Goal: Task Accomplishment & Management: Manage account settings

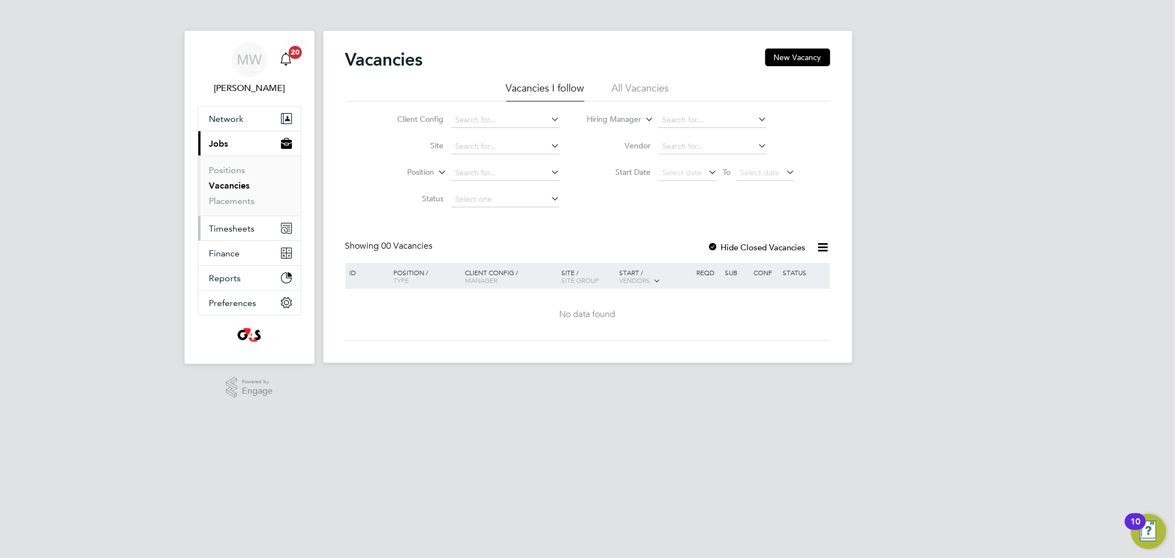
click at [240, 229] on span "Timesheets" at bounding box center [232, 228] width 46 height 10
click at [239, 194] on link "Timesheets" at bounding box center [232, 195] width 46 height 10
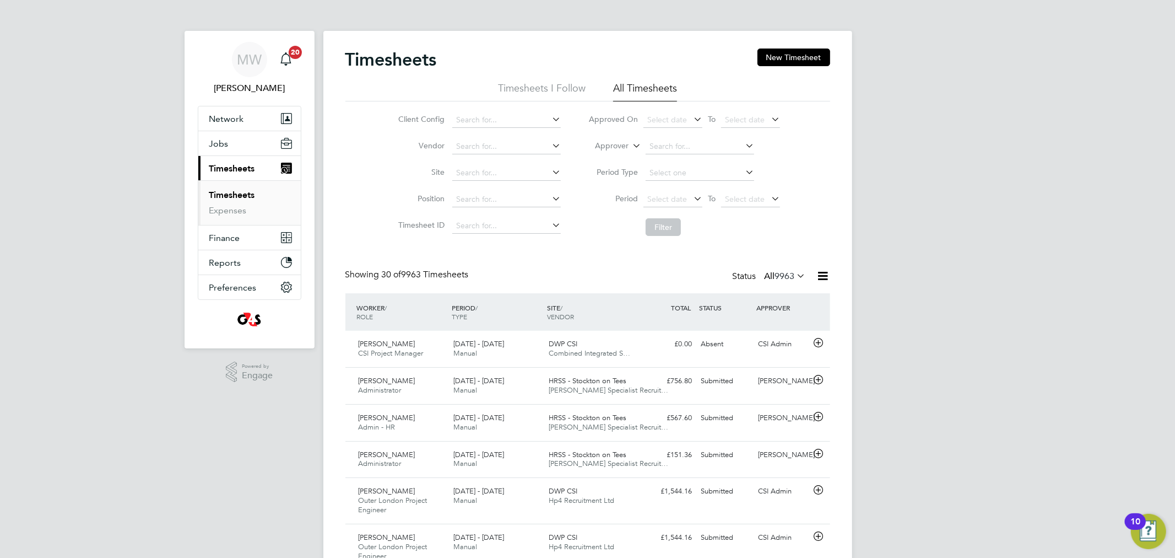
click at [643, 143] on li "Approver" at bounding box center [684, 146] width 219 height 26
click at [644, 143] on li "Approver" at bounding box center [684, 146] width 219 height 26
click at [662, 145] on input at bounding box center [700, 146] width 109 height 15
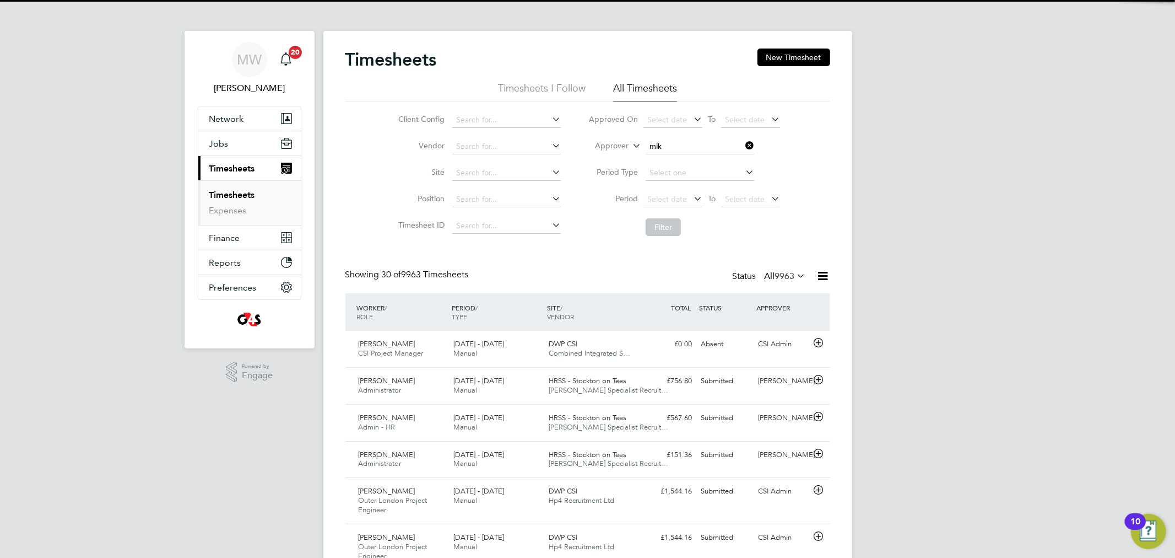
click at [725, 160] on li "Mik e Warwick" at bounding box center [700, 161] width 110 height 15
type input "[PERSON_NAME]"
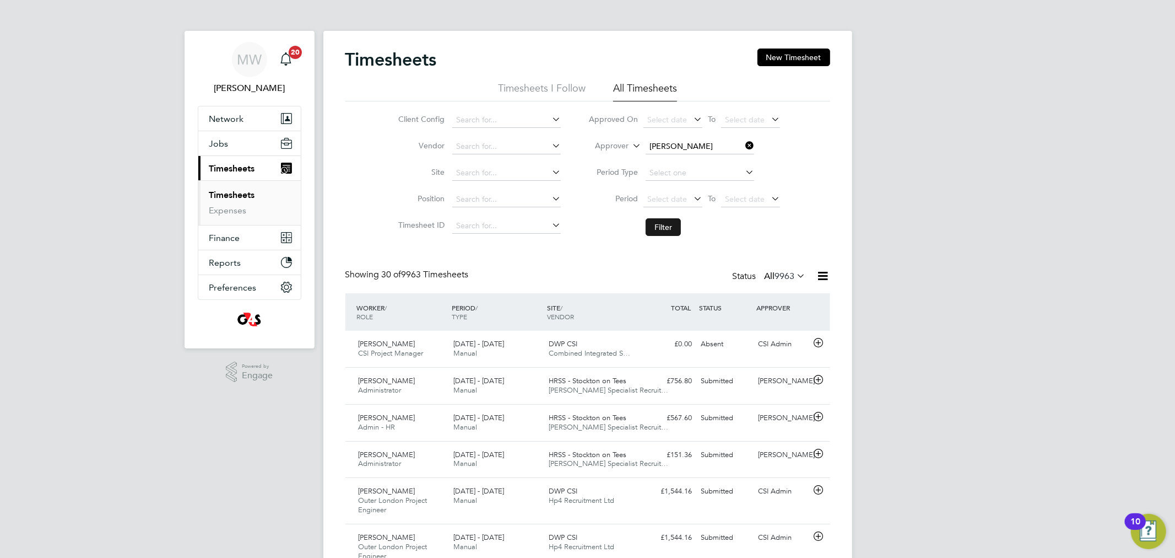
click at [675, 221] on button "Filter" at bounding box center [663, 227] width 35 height 18
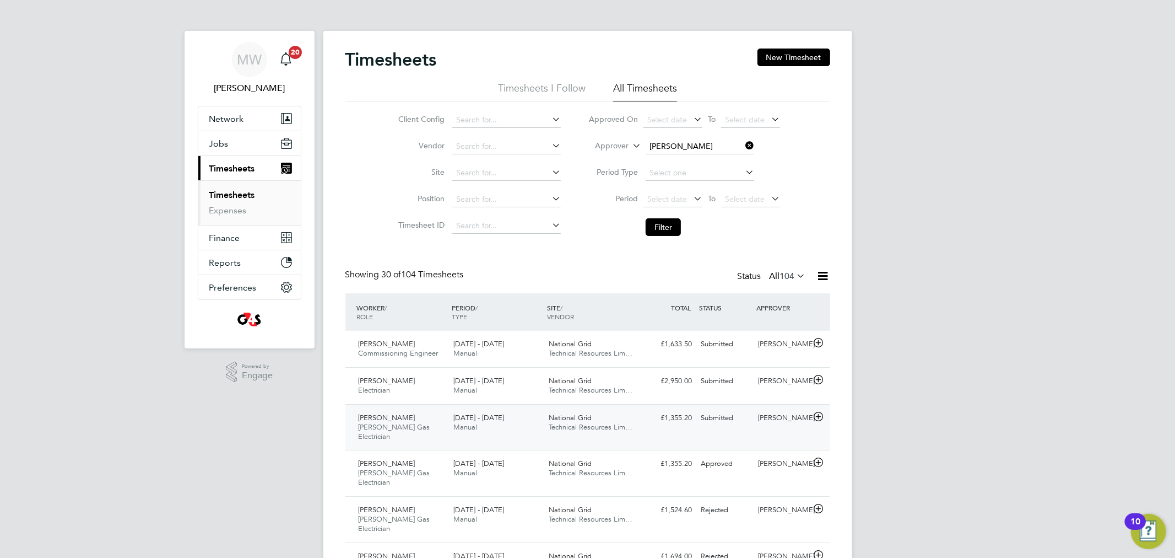
click at [657, 413] on div "£1,355.20 Submitted" at bounding box center [668, 418] width 57 height 18
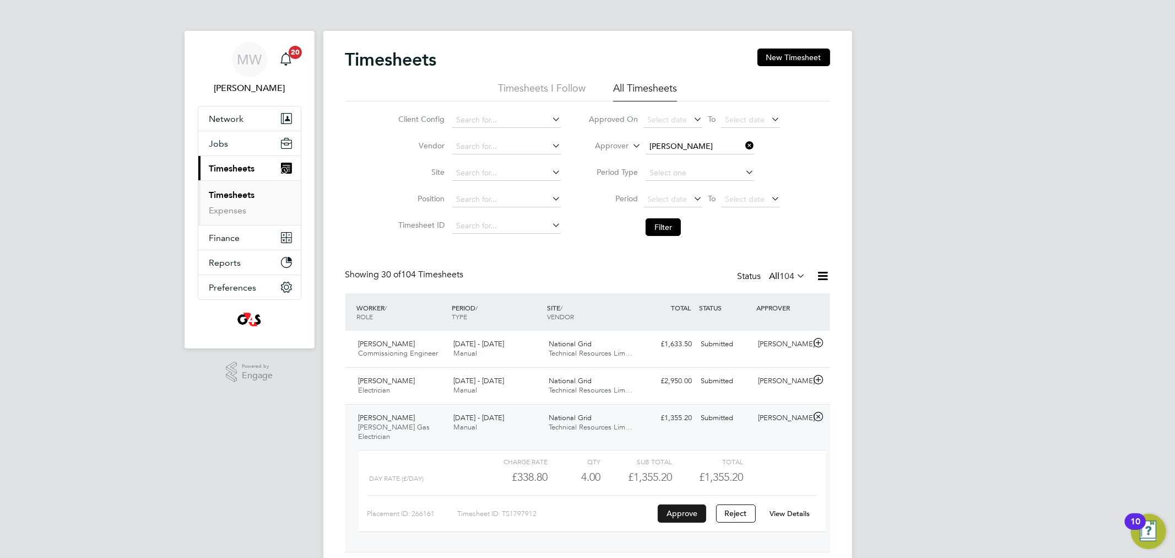
click at [677, 506] on button "Approve" at bounding box center [682, 513] width 48 height 18
click at [637, 381] on div "National Grid Technical Resources Lim…" at bounding box center [591, 386] width 95 height 28
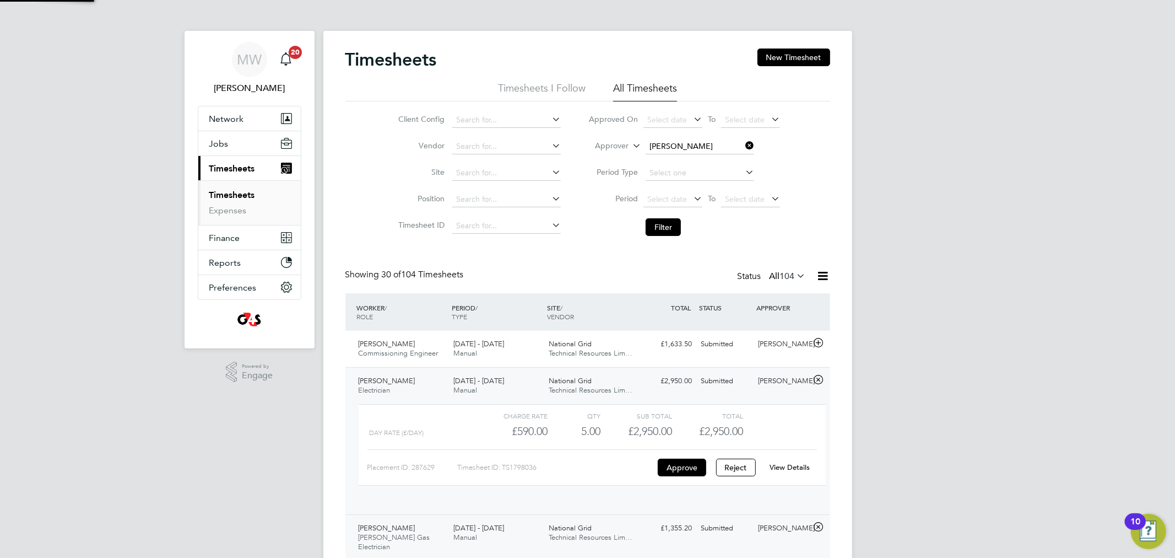
scroll to position [18, 107]
click at [671, 466] on button "Approve" at bounding box center [682, 467] width 48 height 18
click at [596, 344] on div "National Grid Technical Resources Lim…" at bounding box center [591, 349] width 95 height 28
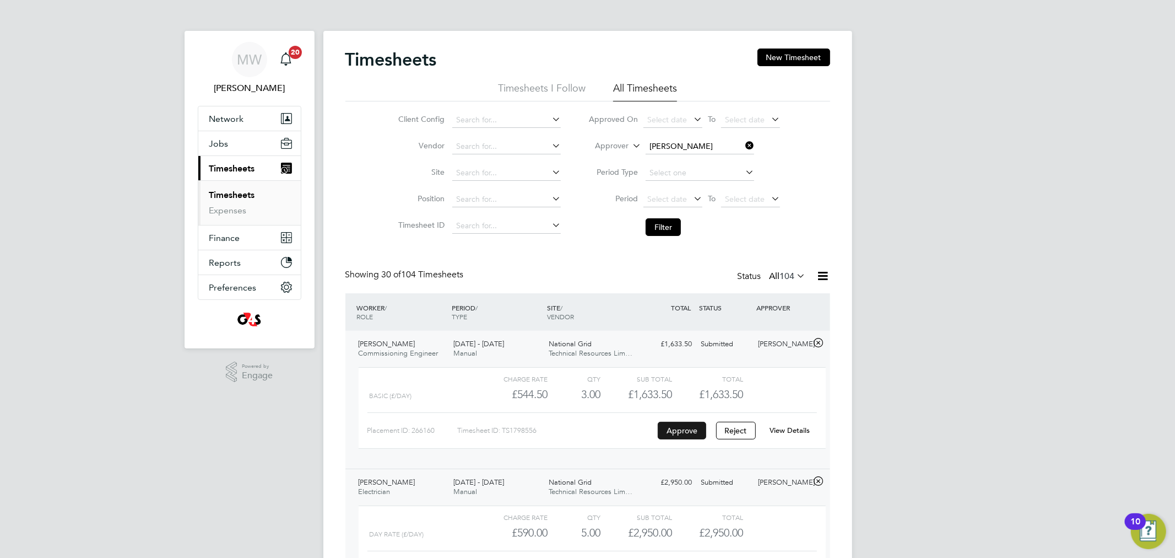
click at [681, 427] on button "Approve" at bounding box center [682, 430] width 48 height 18
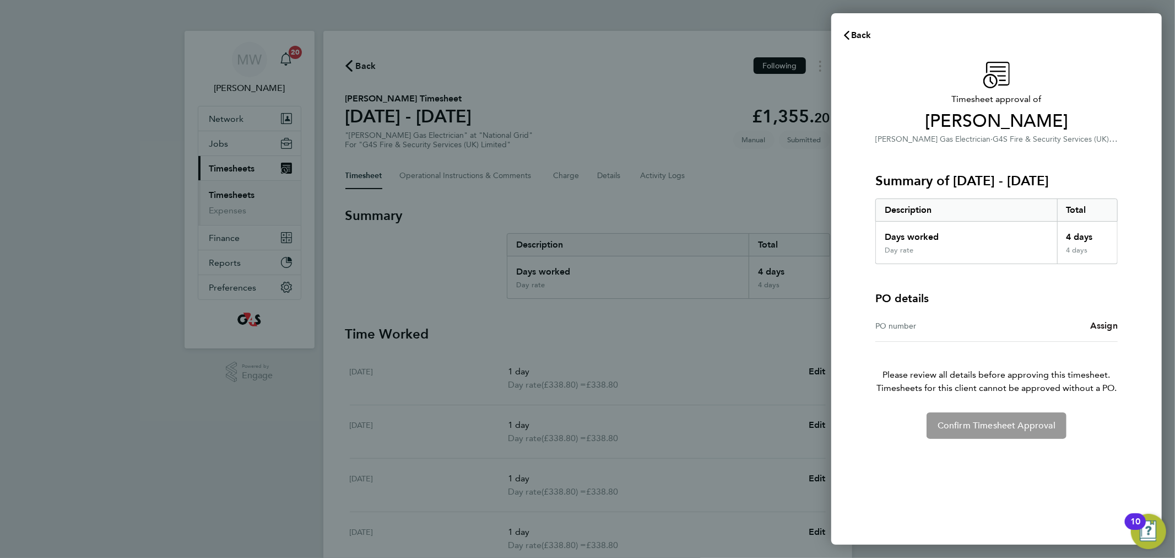
click at [1105, 331] on link "Assign" at bounding box center [1104, 325] width 28 height 13
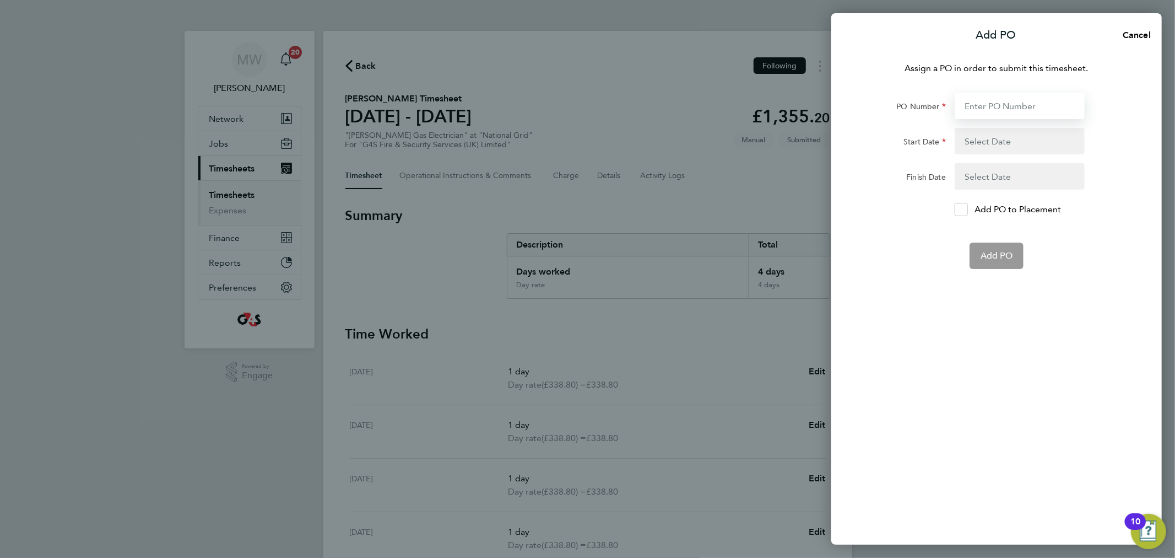
click at [981, 106] on input "PO Number" at bounding box center [1020, 106] width 130 height 26
paste input "338.8 1,355.20"
type input "3"
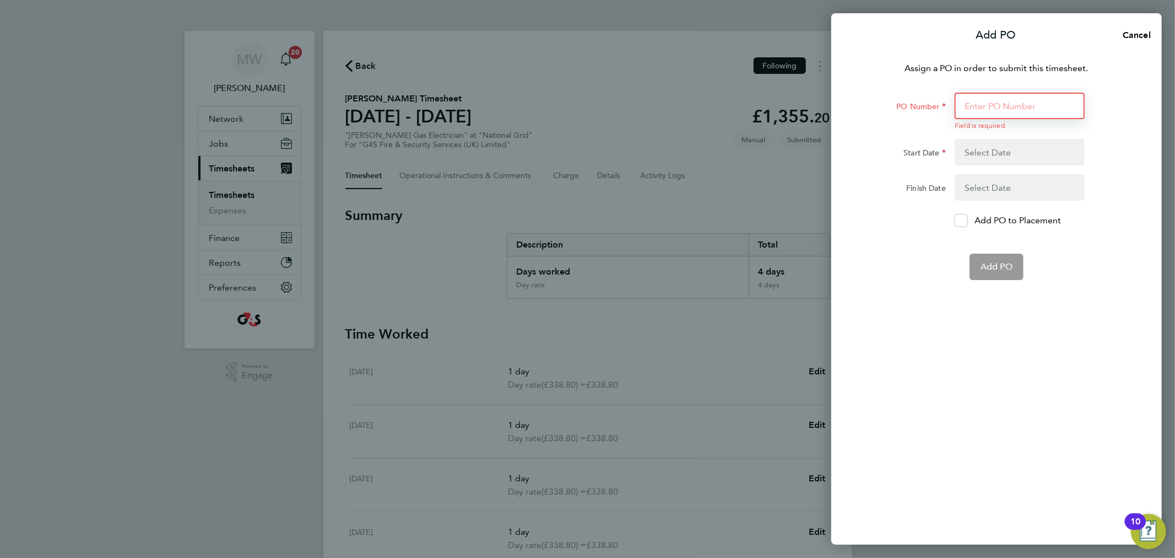
click at [966, 102] on input "PO Number" at bounding box center [1020, 106] width 130 height 26
paste input "60SO109294 / QS64381/00"
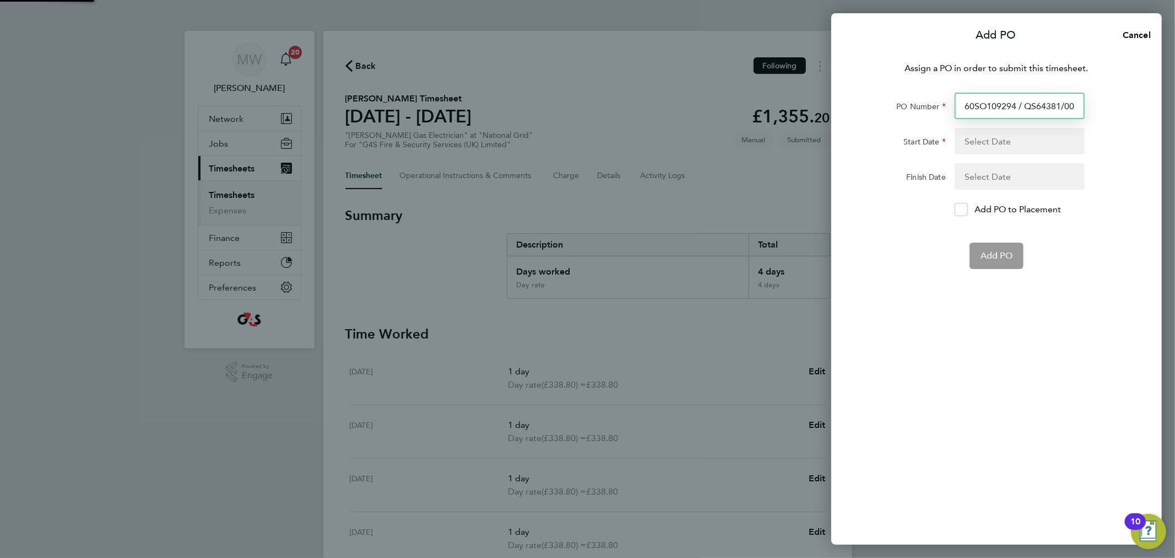
type input "60SO109294 / QS64381/00"
click at [966, 129] on button "button" at bounding box center [1020, 141] width 130 height 26
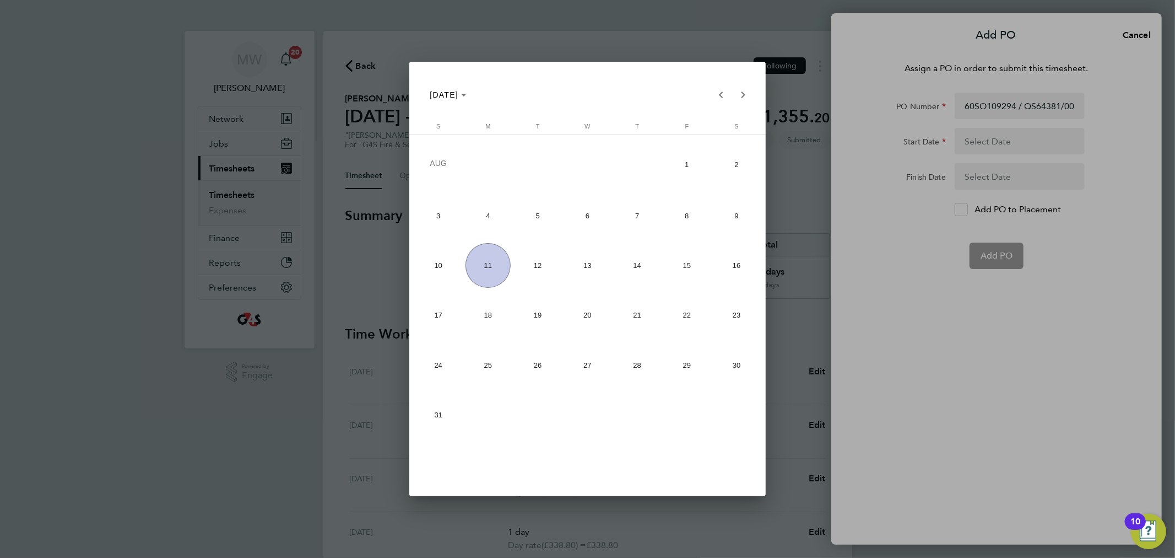
drag, startPoint x: 493, startPoint y: 226, endPoint x: 675, endPoint y: 225, distance: 182.4
click at [496, 226] on span "4" at bounding box center [488, 215] width 45 height 45
type input "[DATE]"
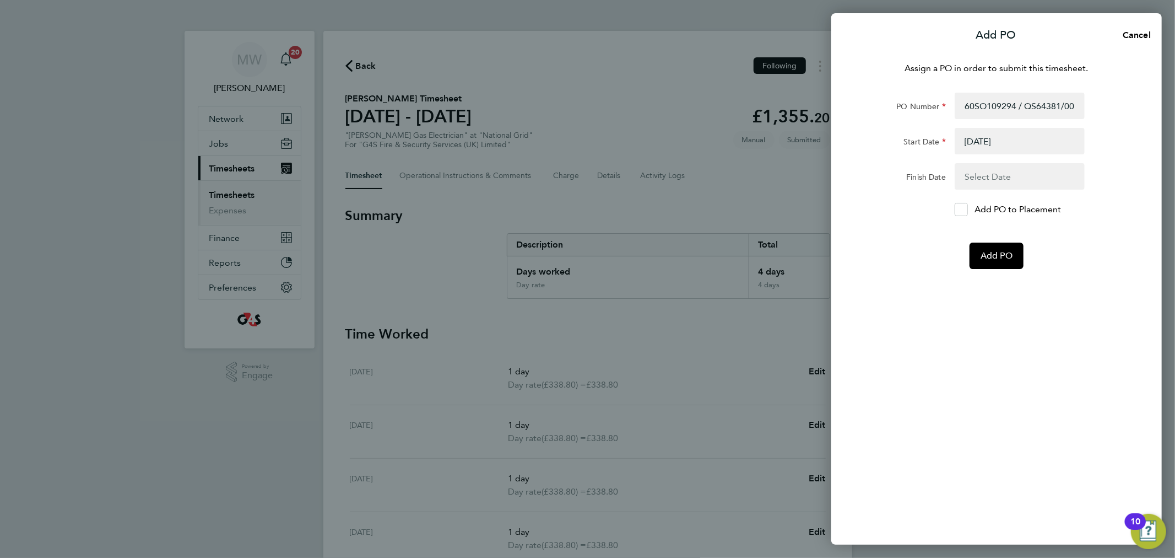
click at [981, 171] on button "button" at bounding box center [1020, 176] width 130 height 26
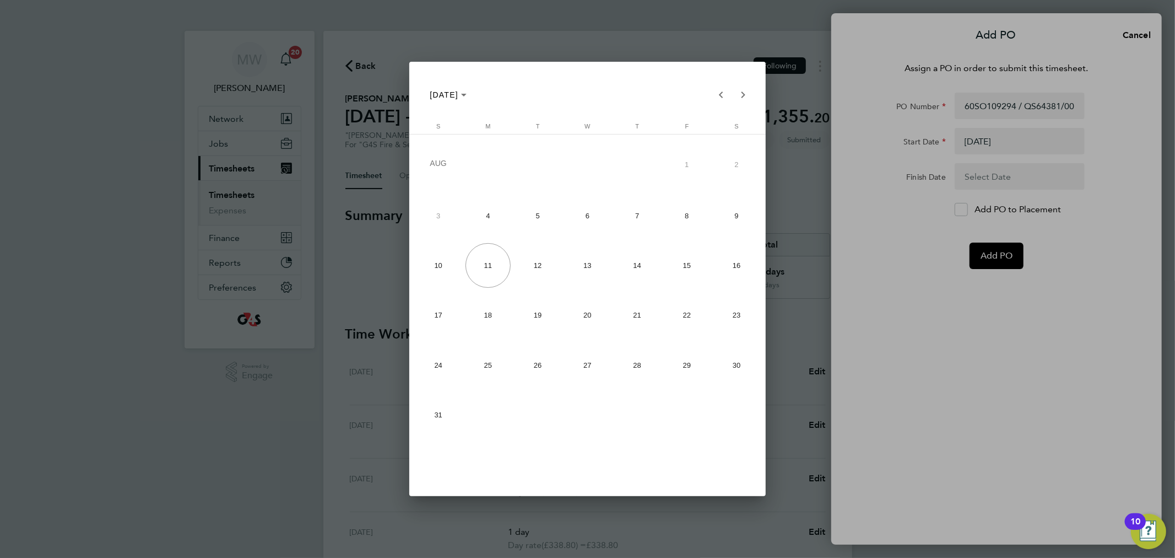
click at [642, 215] on span "7" at bounding box center [637, 215] width 45 height 45
type input "[DATE]"
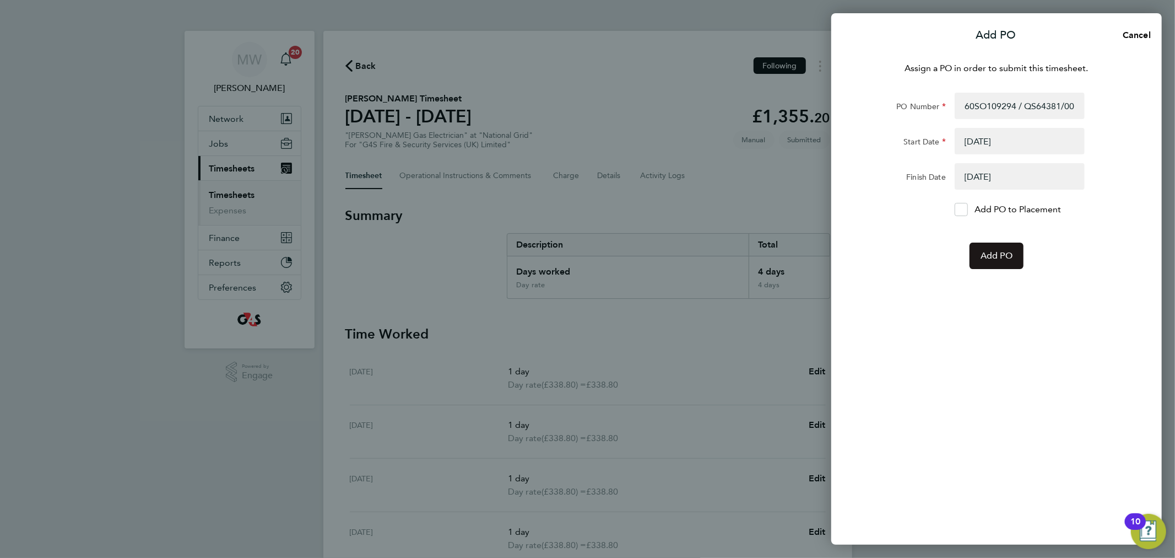
click at [989, 250] on button "Add PO" at bounding box center [997, 255] width 54 height 26
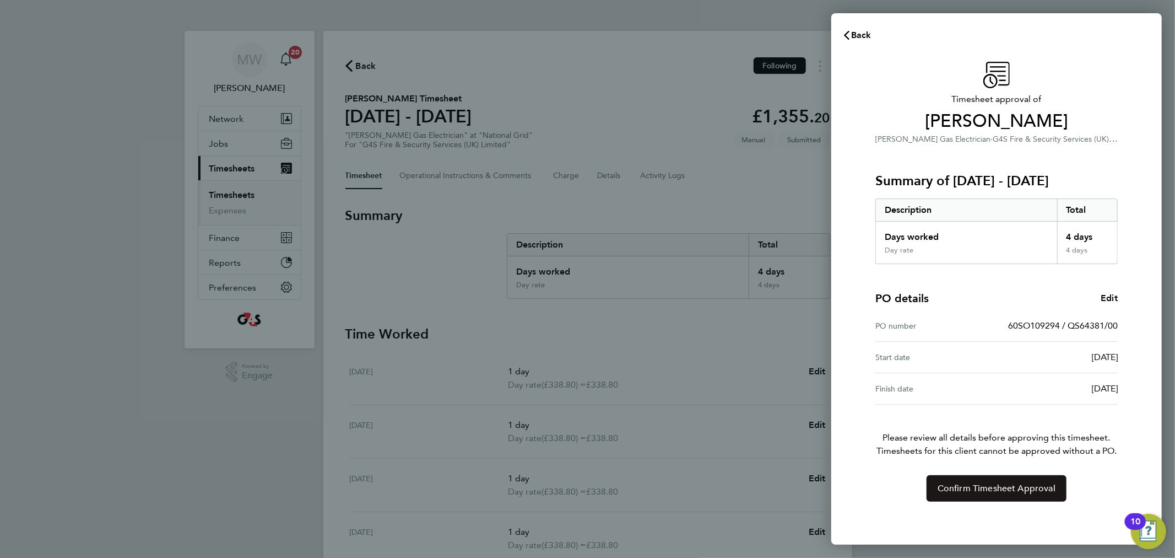
click at [1009, 487] on span "Confirm Timesheet Approval" at bounding box center [997, 488] width 118 height 11
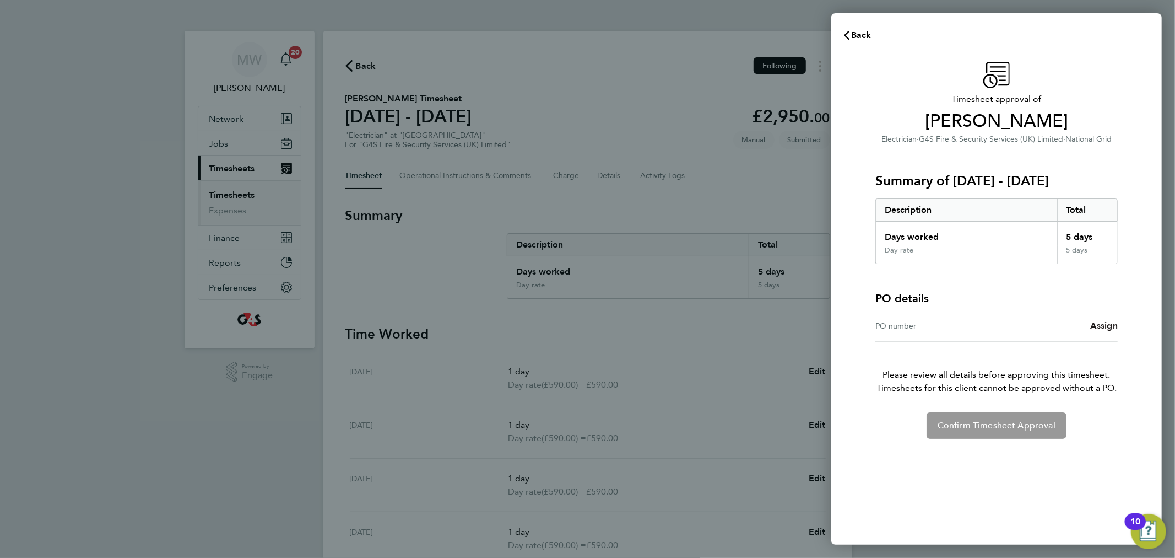
click at [1102, 329] on span "Assign" at bounding box center [1104, 325] width 28 height 10
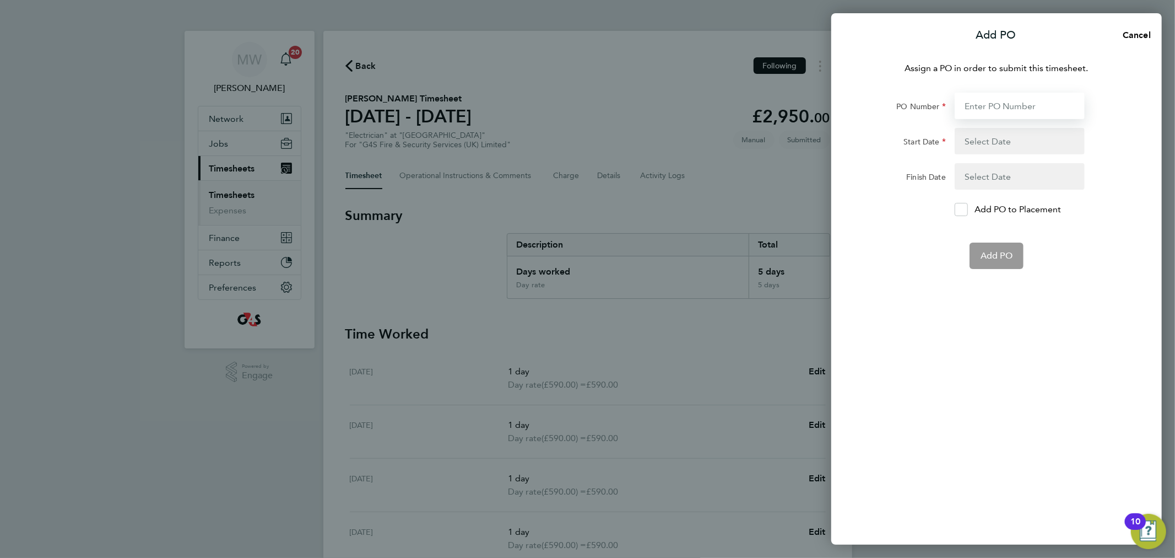
click at [983, 112] on input "PO Number" at bounding box center [1020, 106] width 130 height 26
paste input "60SO109295 / QS64381/00"
type input "60SO109295 / QS64381/00"
click at [985, 138] on button "button" at bounding box center [1020, 141] width 130 height 26
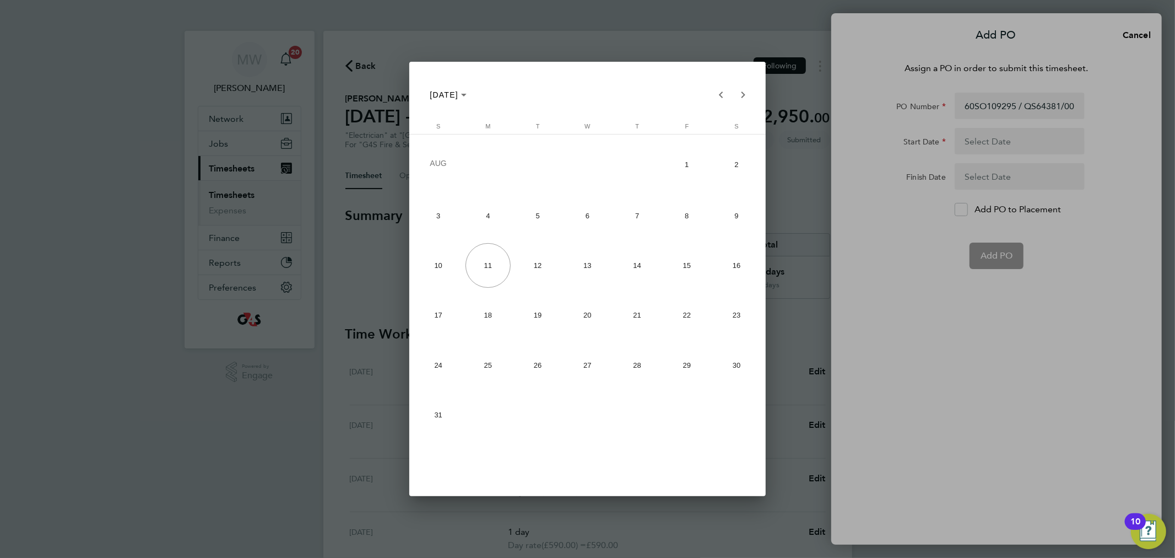
click at [496, 218] on span "4" at bounding box center [488, 215] width 45 height 45
type input "[DATE]"
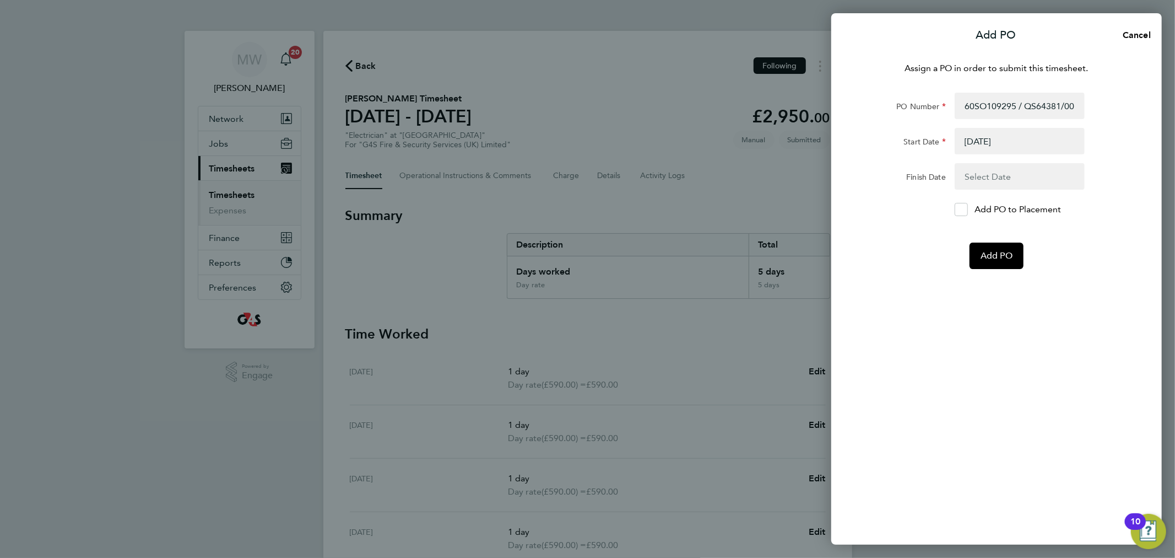
click at [977, 178] on button "button" at bounding box center [1020, 176] width 130 height 26
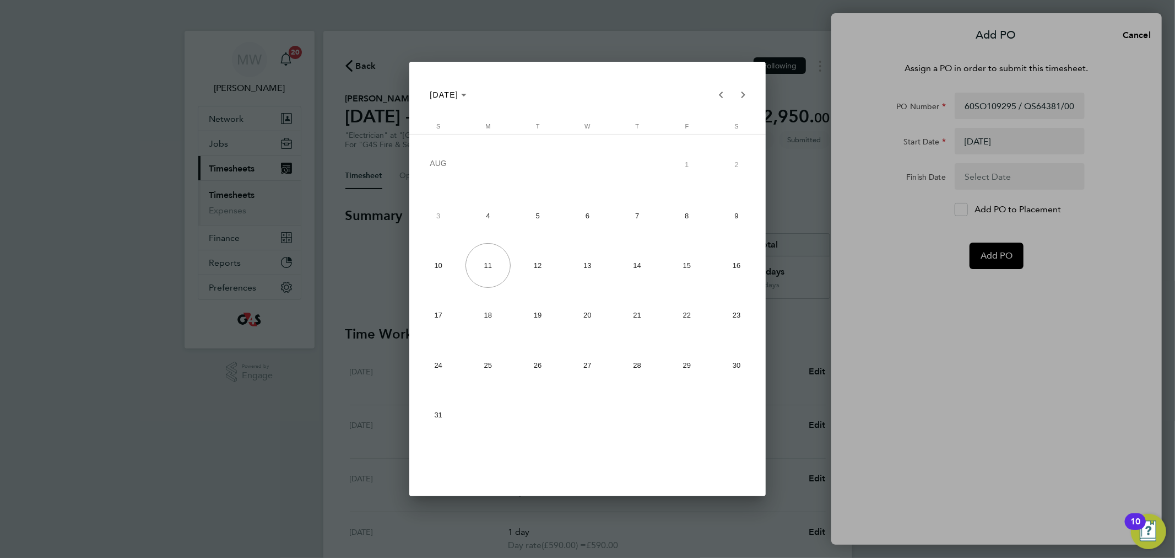
click at [693, 210] on span "8" at bounding box center [686, 215] width 45 height 45
type input "08 Aug 25"
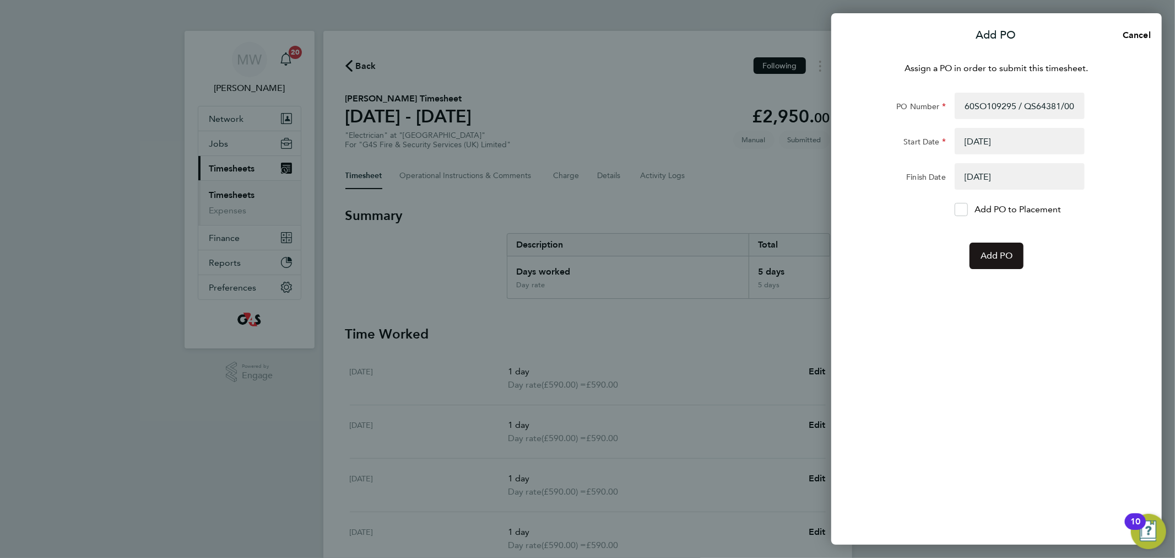
click at [999, 256] on span "Add PO" at bounding box center [997, 255] width 32 height 11
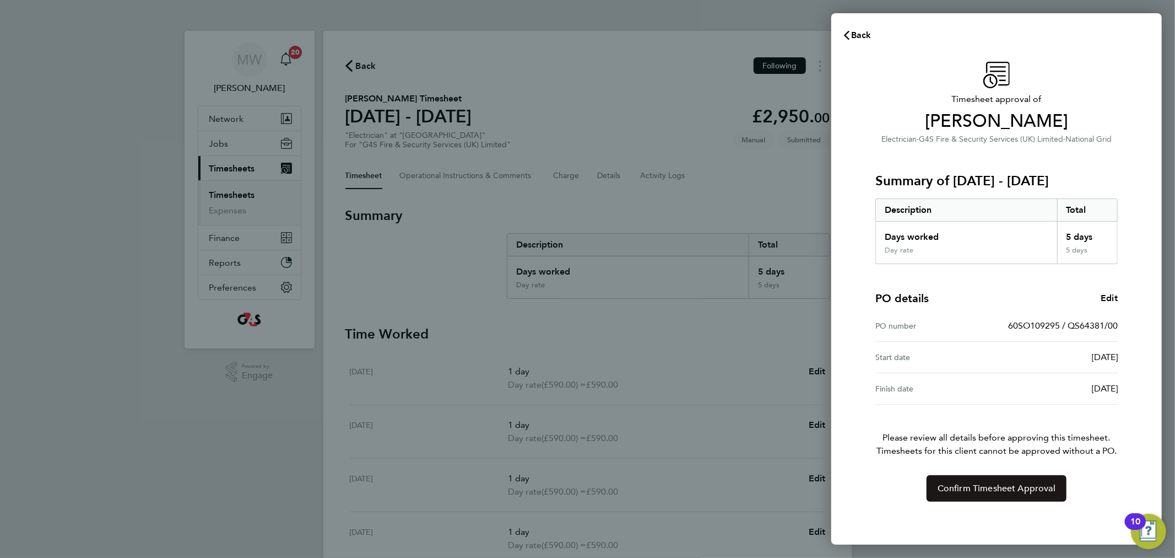
click at [1018, 492] on span "Confirm Timesheet Approval" at bounding box center [997, 488] width 118 height 11
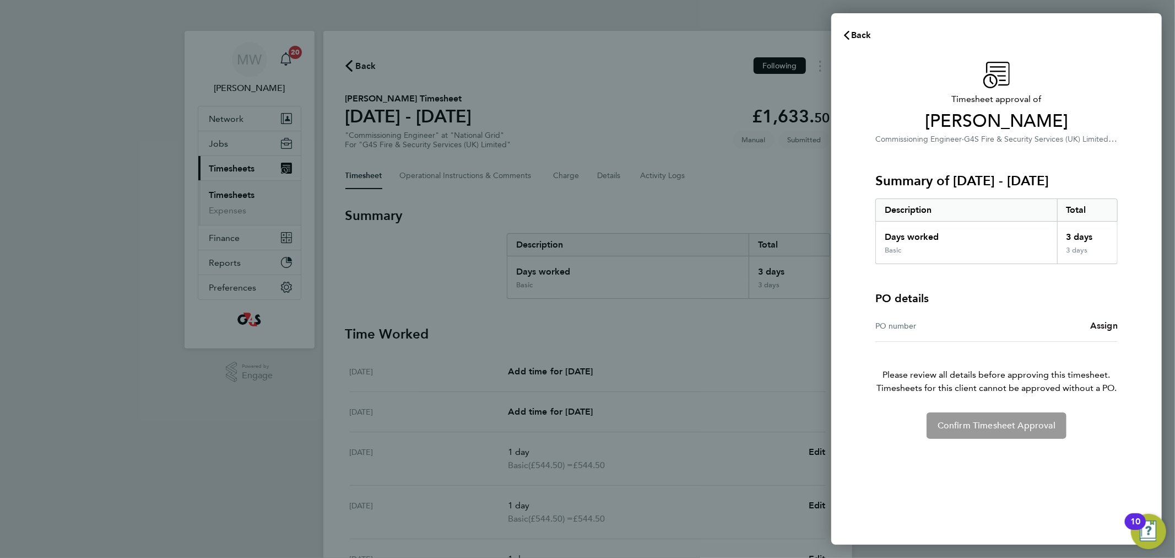
click at [1103, 328] on span "Assign" at bounding box center [1104, 325] width 28 height 10
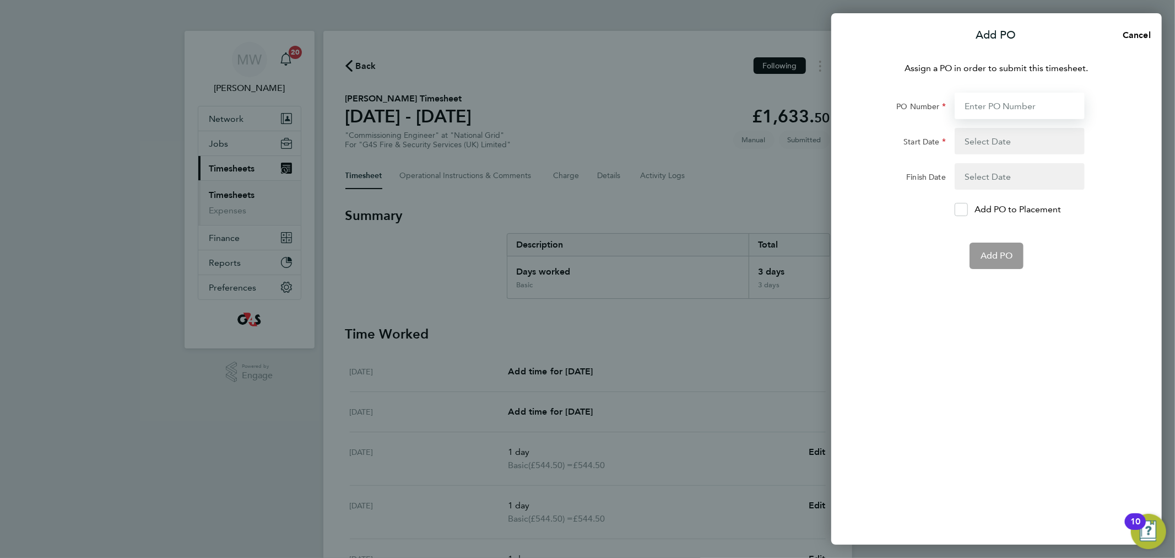
click at [994, 109] on input "PO Number" at bounding box center [1020, 106] width 130 height 26
paste input "60SO109292 / QS64381/00"
type input "60SO109292 / QS64381/00"
click at [1005, 141] on button "button" at bounding box center [1020, 141] width 130 height 26
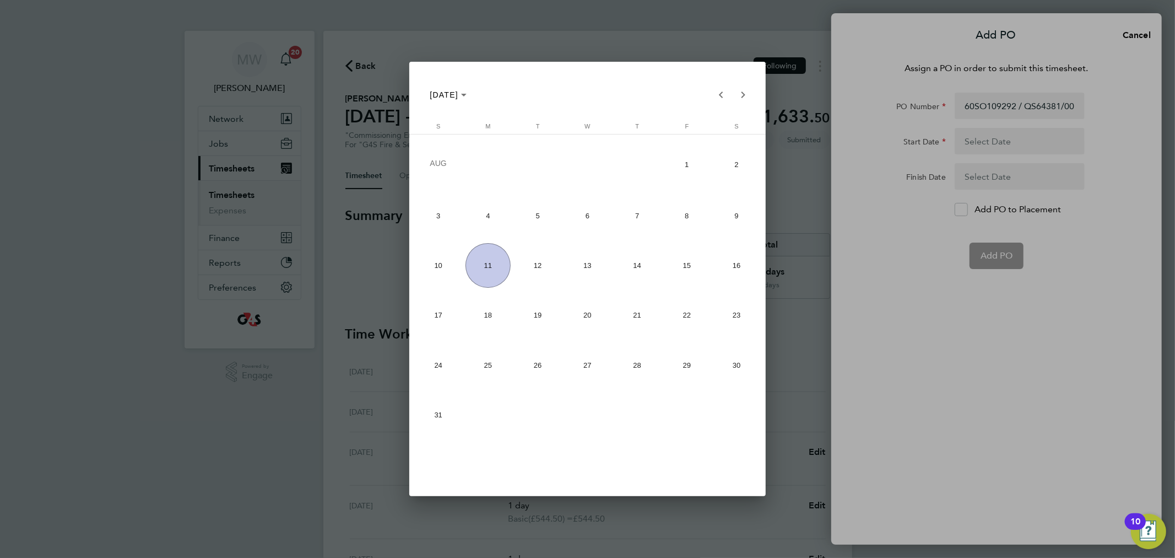
click at [585, 223] on span "6" at bounding box center [587, 215] width 45 height 45
type input "06 Aug 25"
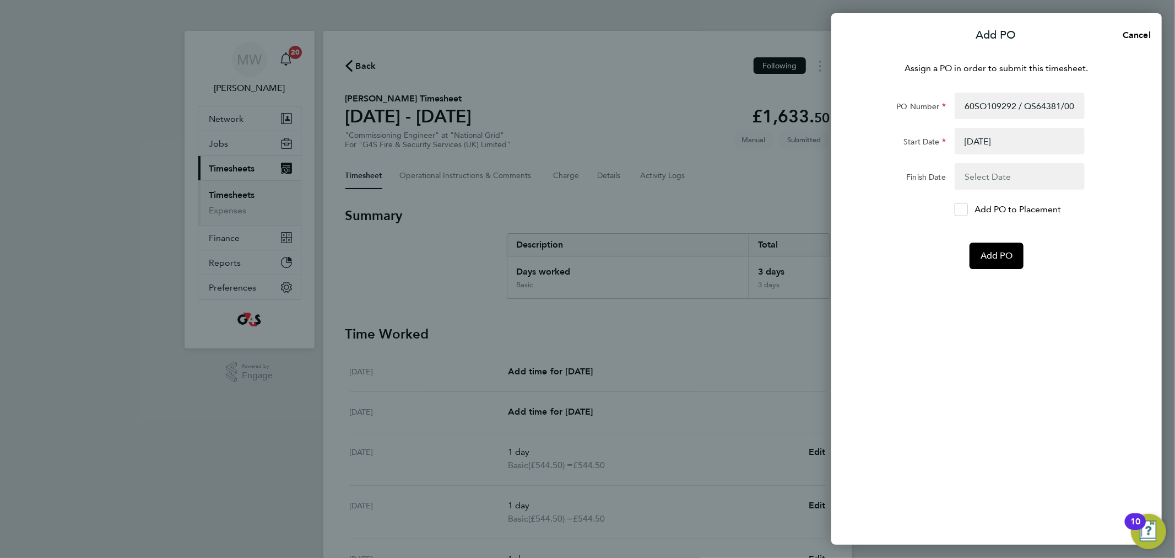
click at [971, 160] on form "PO Number 60SO109292 / QS64381/00 Start Date 06 Aug 25 Finish Date Add PO to Pl…" at bounding box center [996, 181] width 269 height 176
click at [970, 174] on button "button" at bounding box center [1020, 176] width 130 height 26
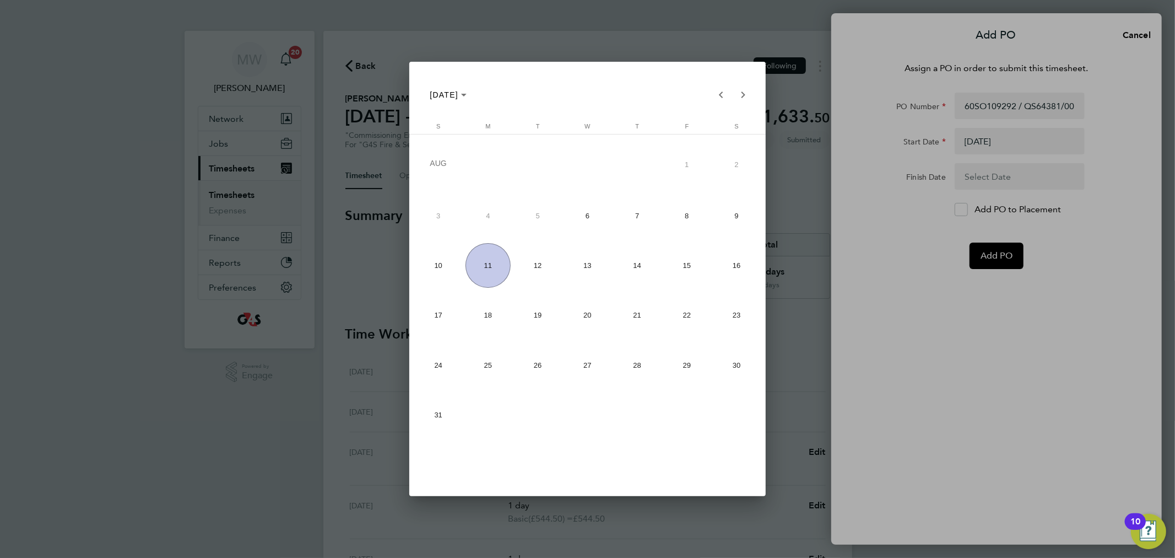
click at [681, 215] on span "8" at bounding box center [686, 215] width 45 height 45
type input "08 Aug 25"
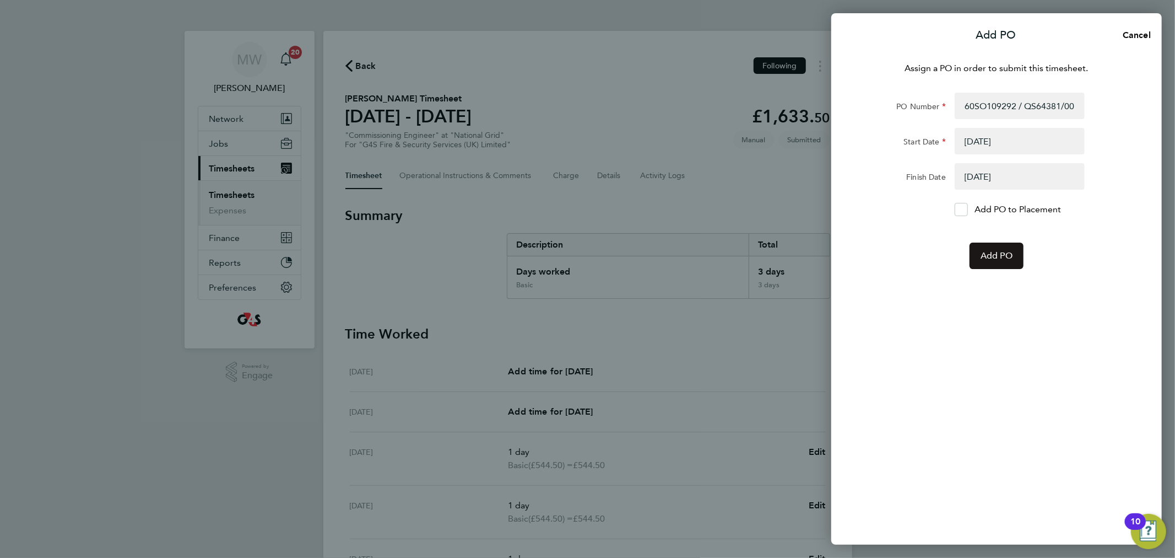
click at [979, 250] on button "Add PO" at bounding box center [997, 255] width 54 height 26
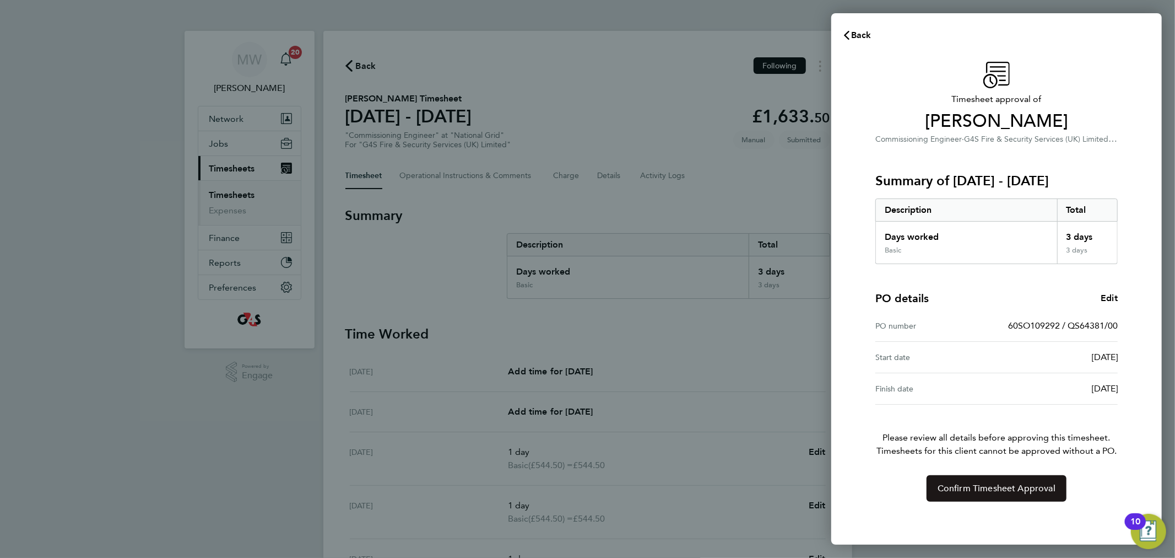
click at [986, 489] on span "Confirm Timesheet Approval" at bounding box center [997, 488] width 118 height 11
